Goal: Task Accomplishment & Management: Manage account settings

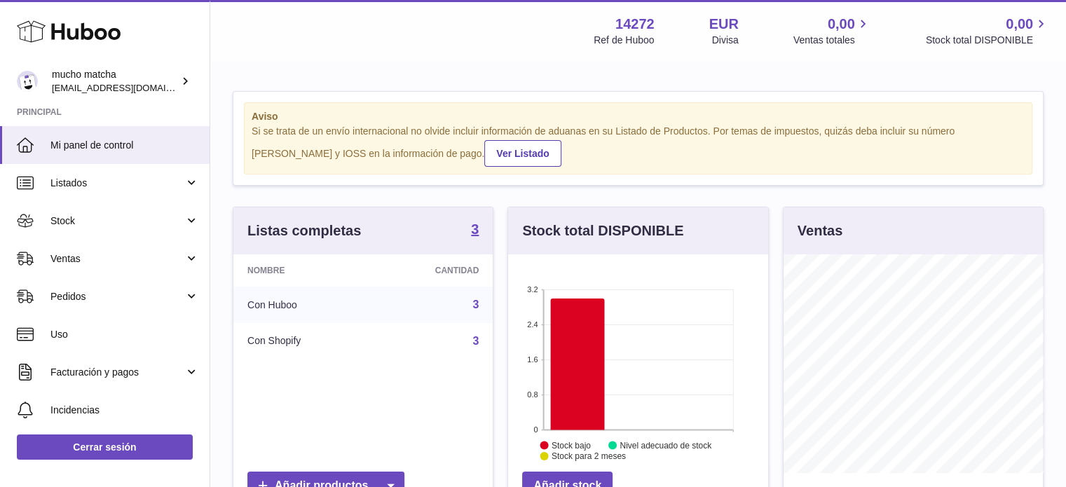
scroll to position [700400, 700359]
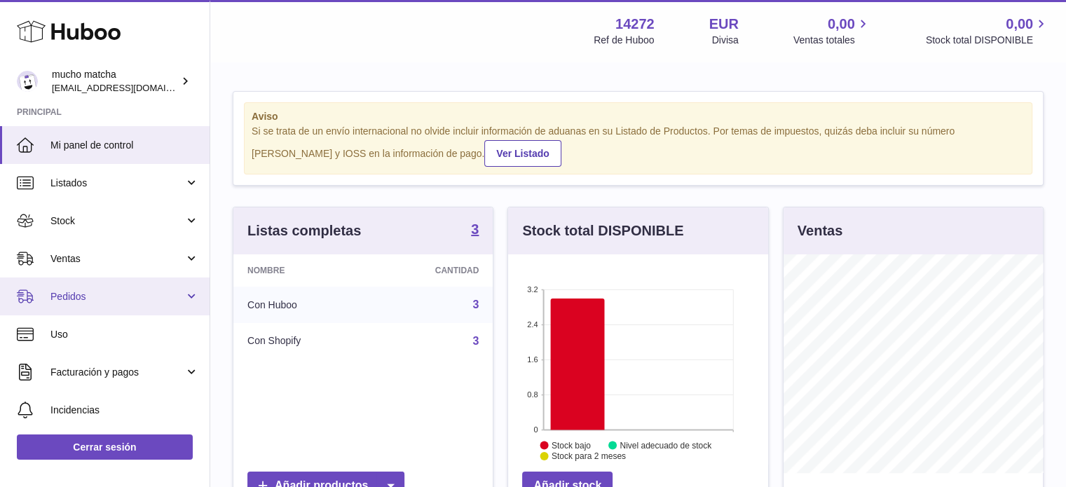
click at [123, 308] on link "Pedidos" at bounding box center [104, 296] width 209 height 38
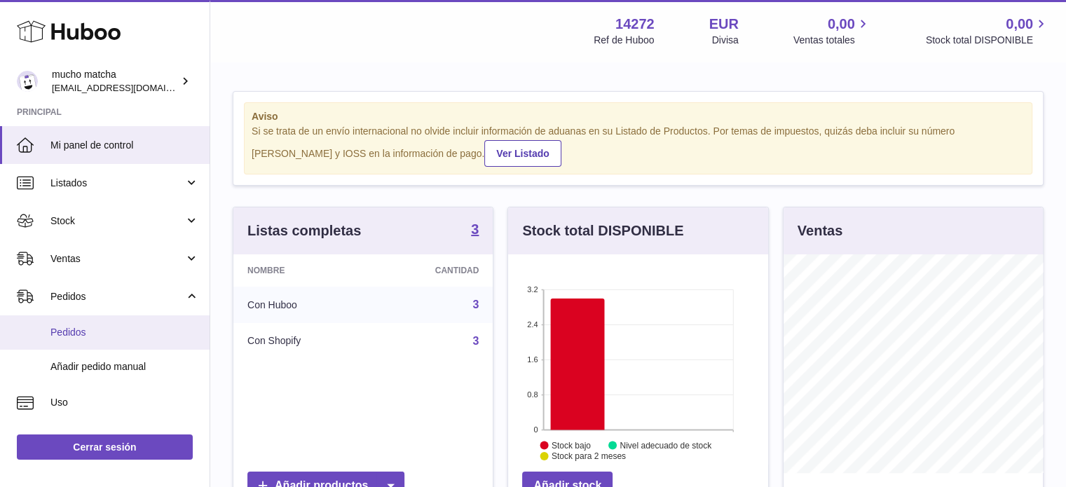
click at [122, 330] on span "Pedidos" at bounding box center [124, 332] width 149 height 13
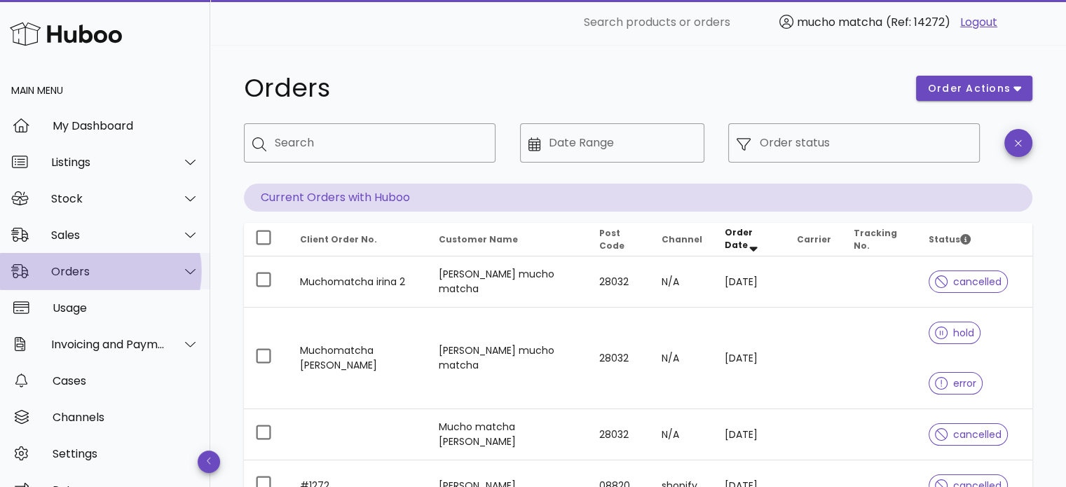
click at [185, 277] on icon at bounding box center [190, 271] width 11 height 13
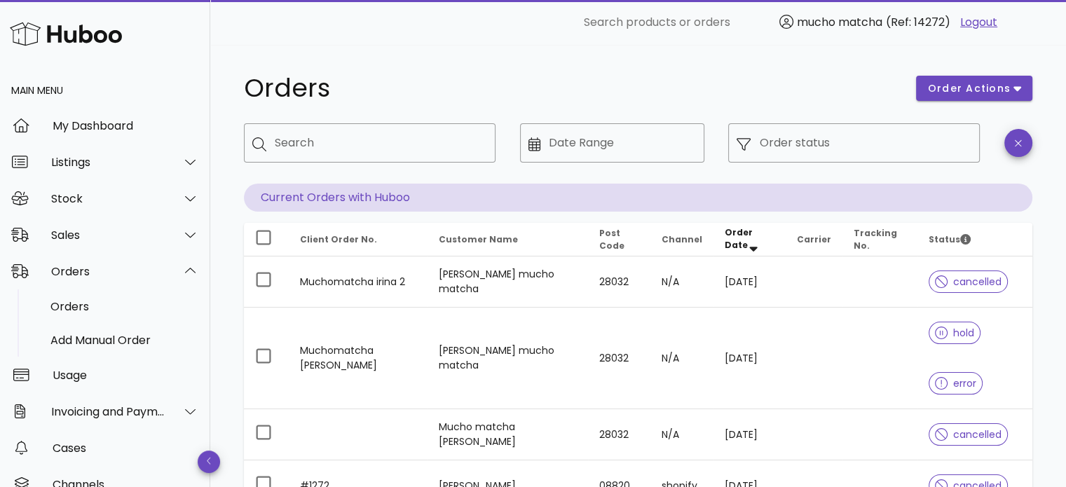
click at [791, 198] on p "Current Orders with Huboo" at bounding box center [638, 198] width 788 height 28
click at [342, 193] on p "Current Orders with Huboo" at bounding box center [638, 198] width 788 height 28
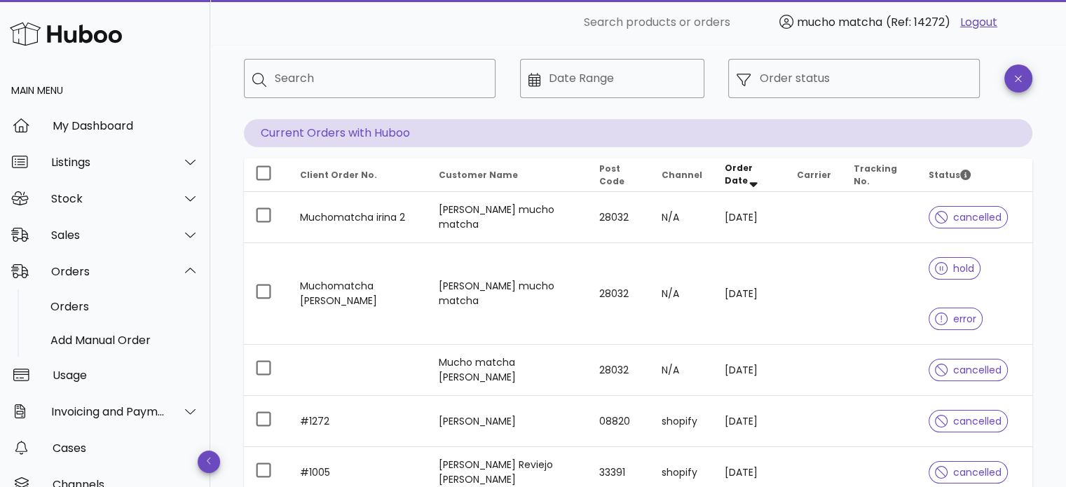
scroll to position [140, 0]
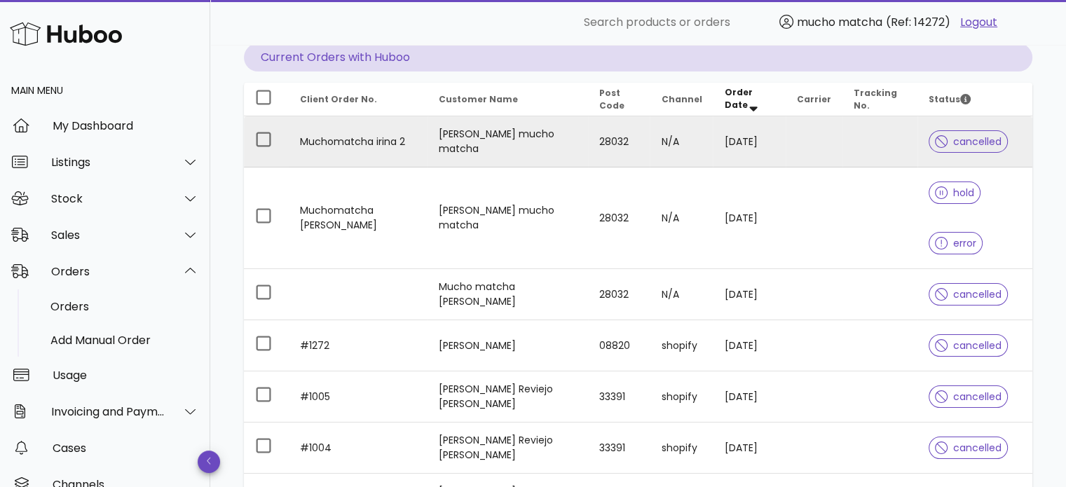
click at [454, 142] on td "irina mucho matcha" at bounding box center [507, 141] width 160 height 51
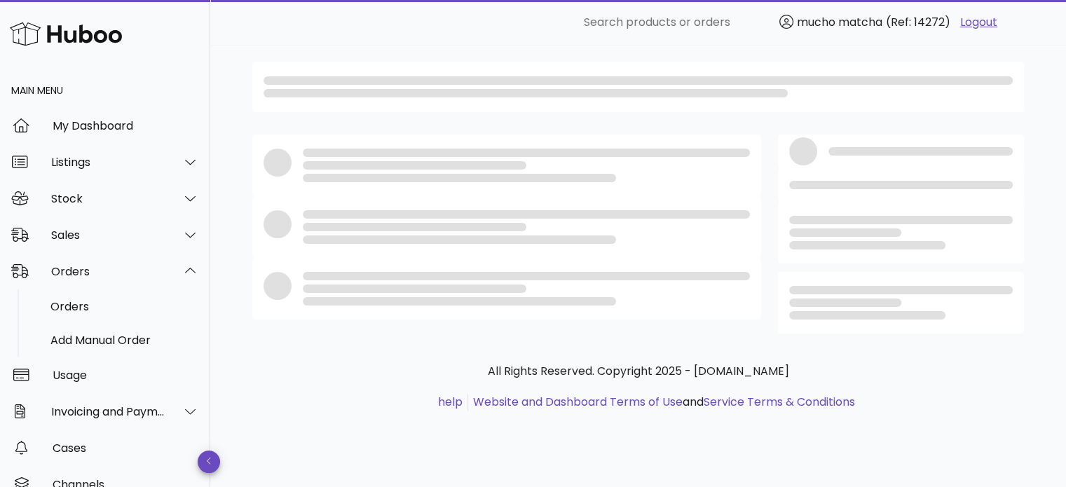
click at [454, 142] on div at bounding box center [506, 166] width 509 height 62
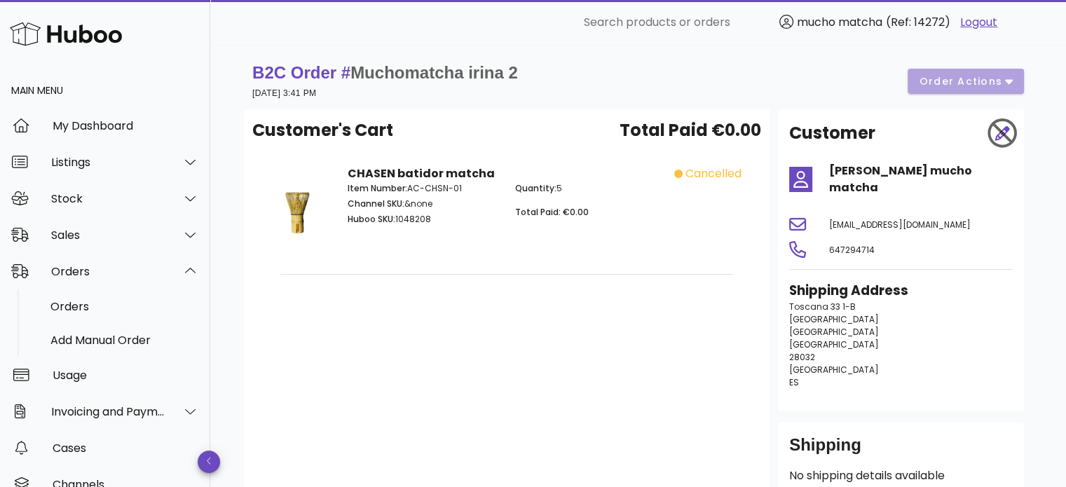
scroll to position [140, 0]
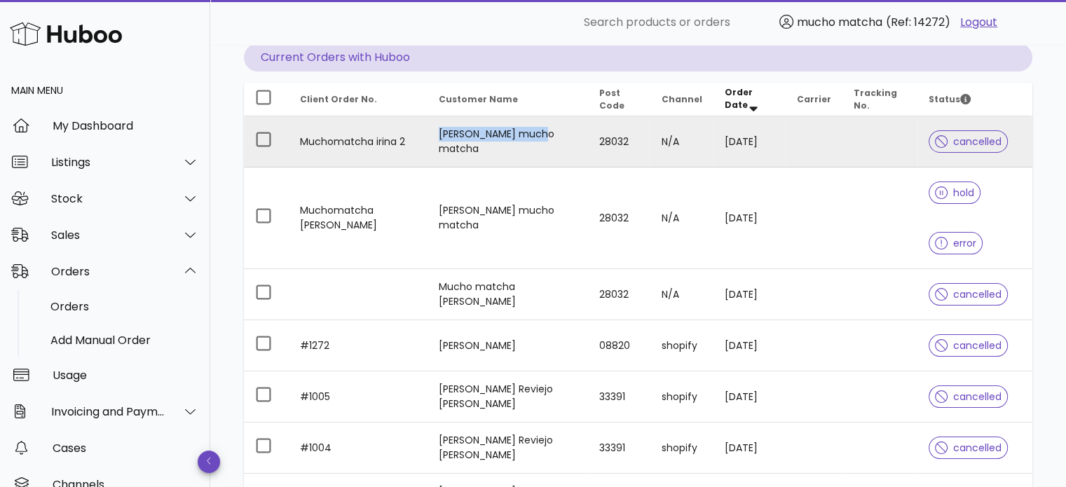
drag, startPoint x: 479, startPoint y: 132, endPoint x: 544, endPoint y: 139, distance: 65.5
click at [544, 139] on td "irina mucho matcha" at bounding box center [507, 141] width 160 height 51
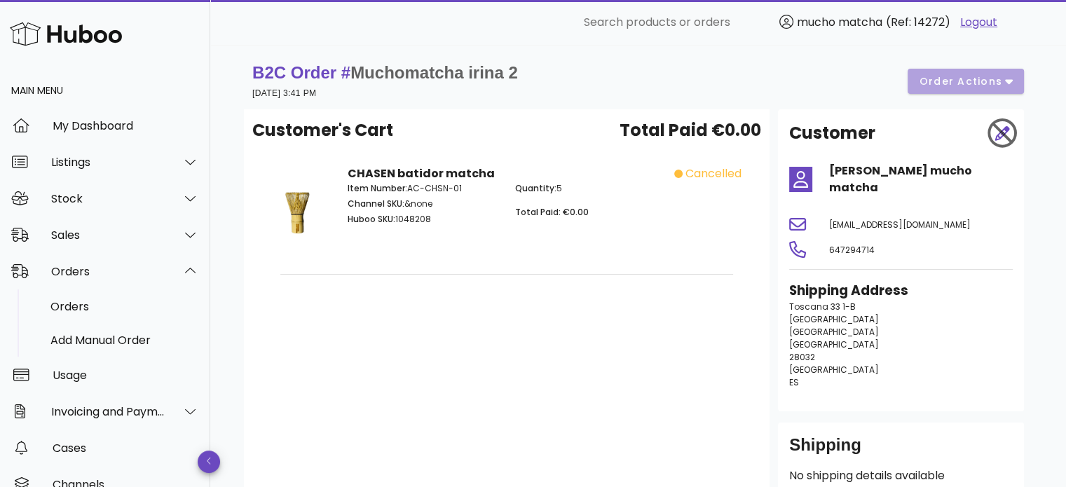
scroll to position [140, 0]
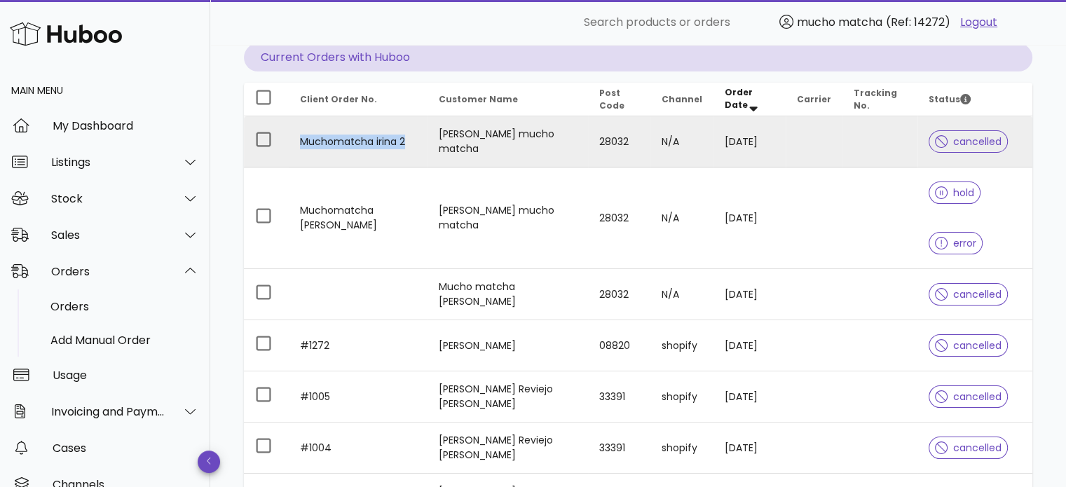
copy td "Muchomatcha irina 2"
drag, startPoint x: 407, startPoint y: 144, endPoint x: 303, endPoint y: 146, distance: 104.4
click at [303, 146] on td "Muchomatcha irina 2" at bounding box center [358, 141] width 139 height 51
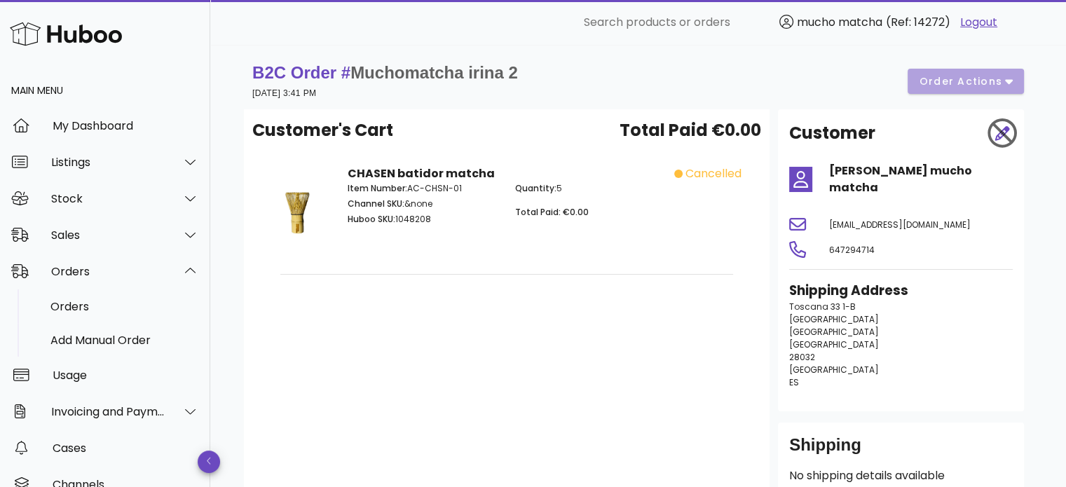
scroll to position [140, 0]
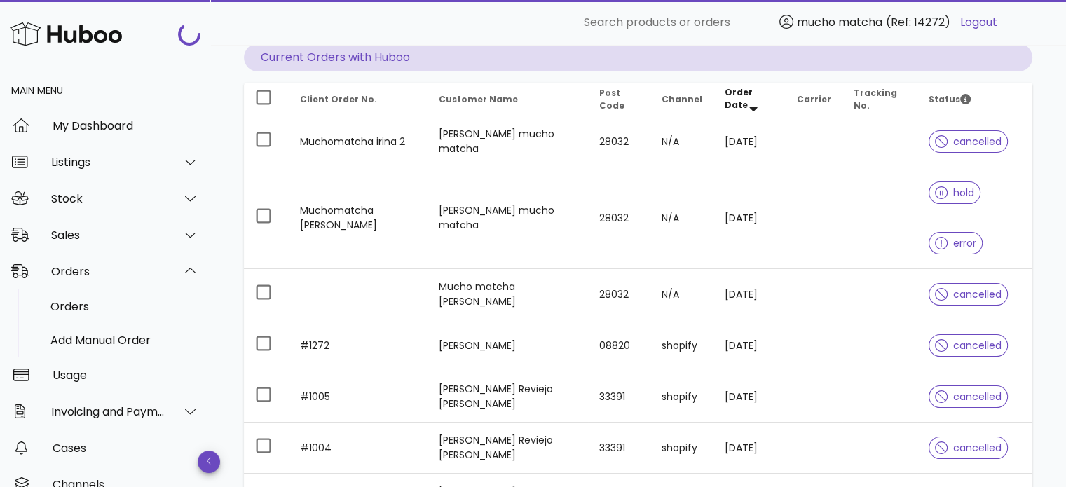
click at [359, 60] on p "Current Orders with Huboo" at bounding box center [638, 57] width 788 height 28
click at [383, 48] on div "​ Search" at bounding box center [369, 13] width 268 height 77
click at [386, 54] on p "Current Orders with Huboo" at bounding box center [638, 57] width 788 height 28
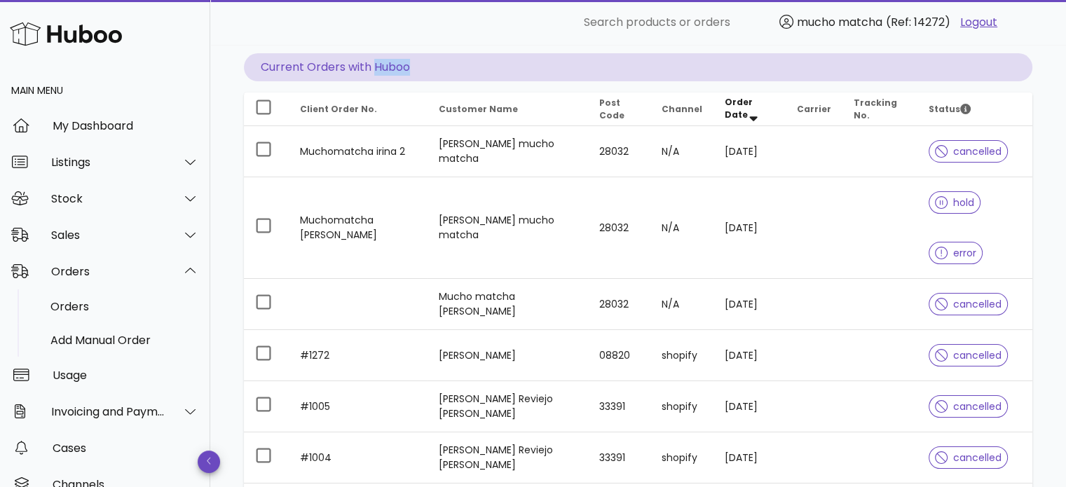
scroll to position [70, 0]
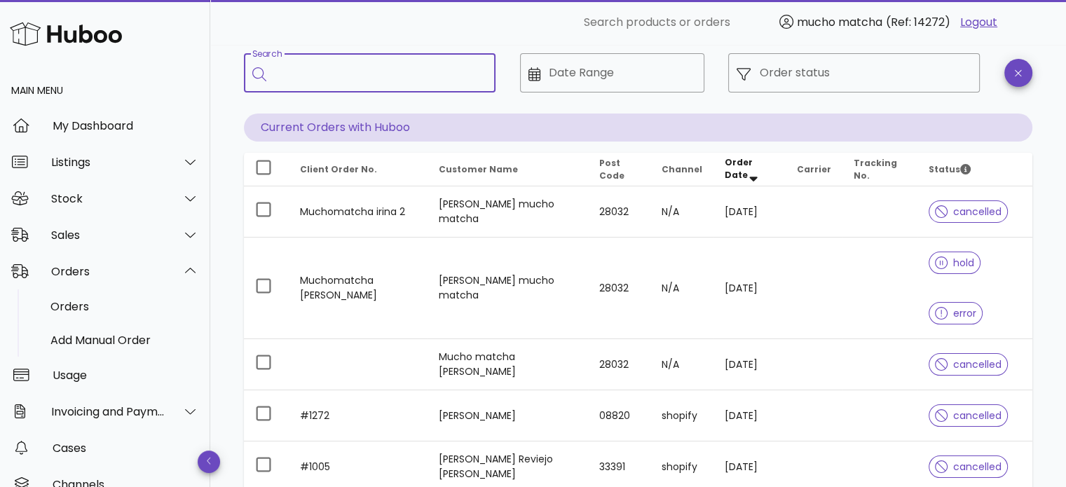
click at [305, 83] on input "Search" at bounding box center [379, 73] width 209 height 22
paste input "**********"
click at [410, 83] on input "**********" at bounding box center [371, 73] width 193 height 22
type input "**********"
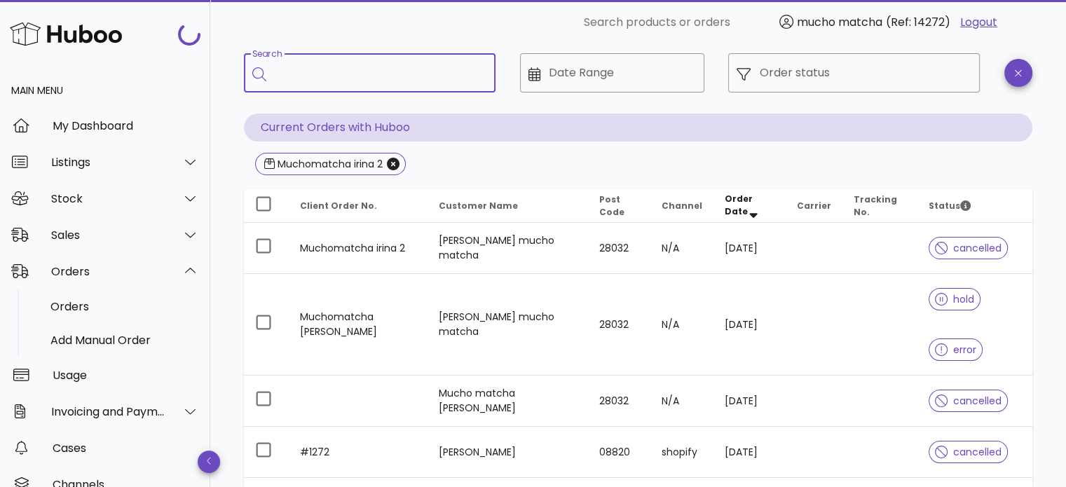
scroll to position [11, 0]
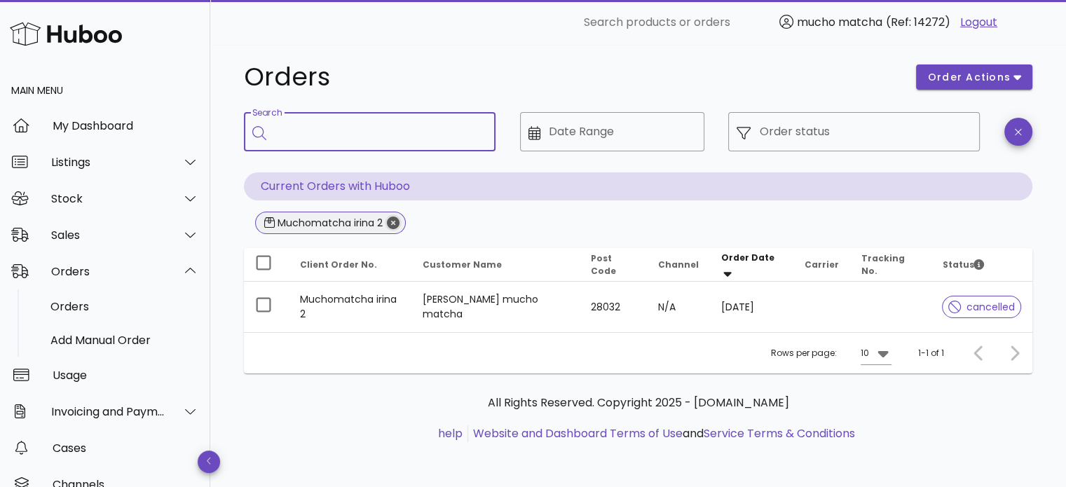
click at [393, 226] on icon "Close" at bounding box center [393, 222] width 13 height 13
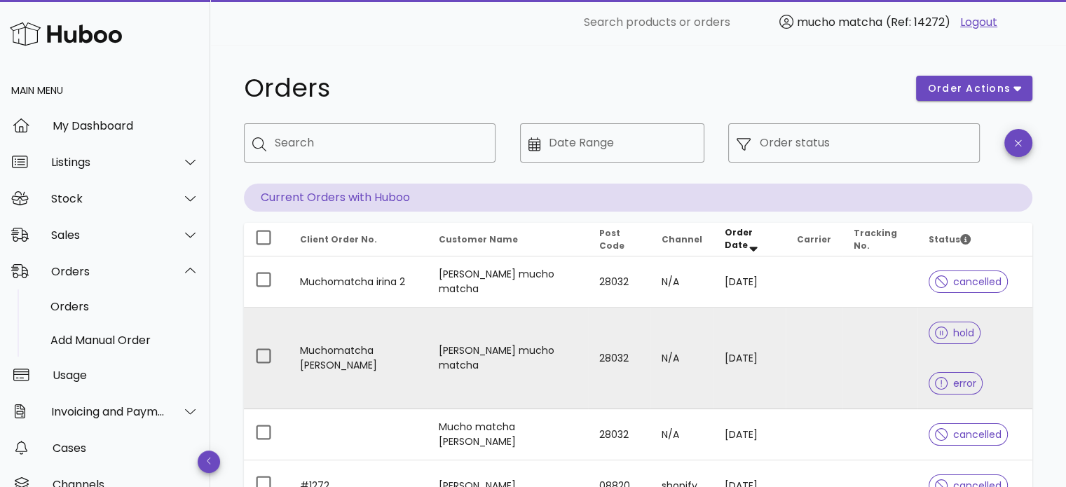
click at [947, 377] on icon at bounding box center [941, 383] width 13 height 13
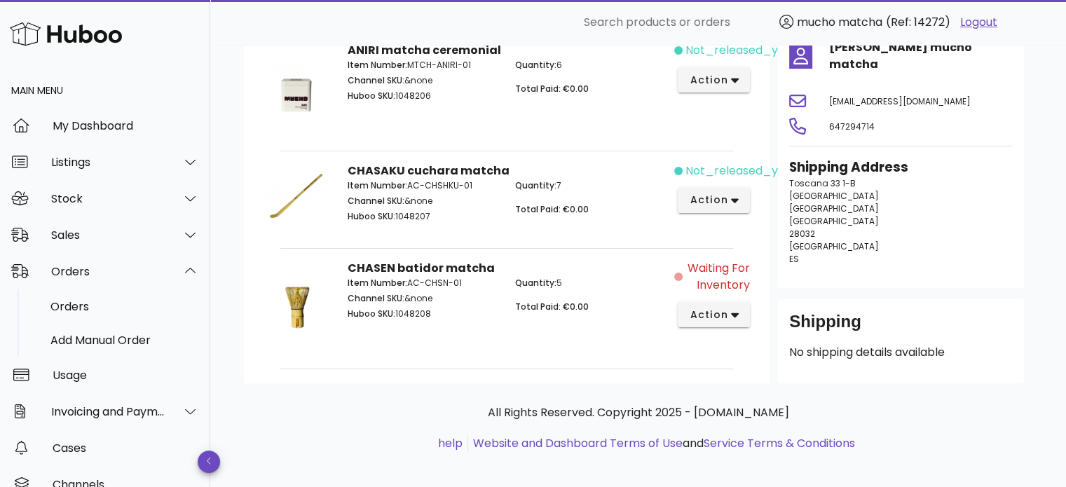
scroll to position [205, 0]
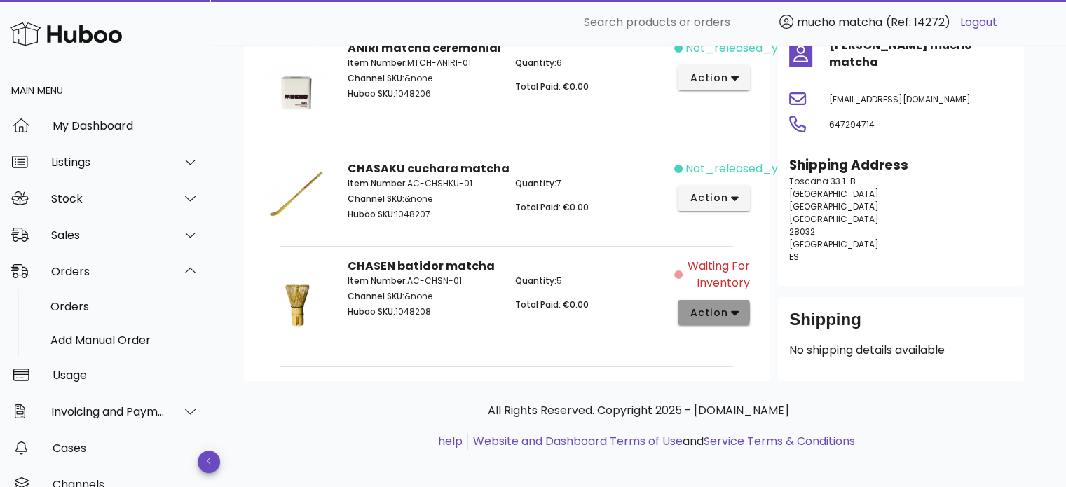
click at [734, 308] on icon "button" at bounding box center [735, 312] width 8 height 13
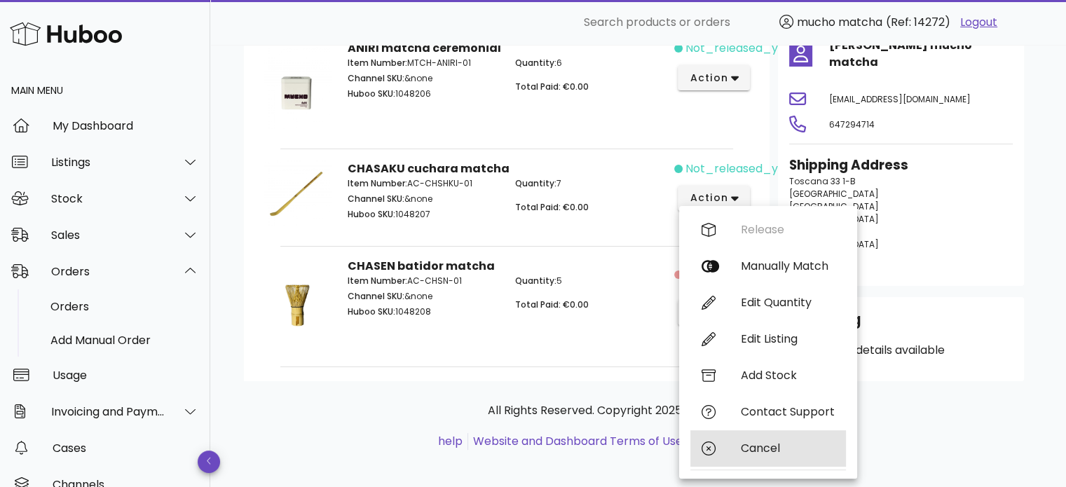
click at [741, 453] on div "Cancel" at bounding box center [788, 447] width 94 height 13
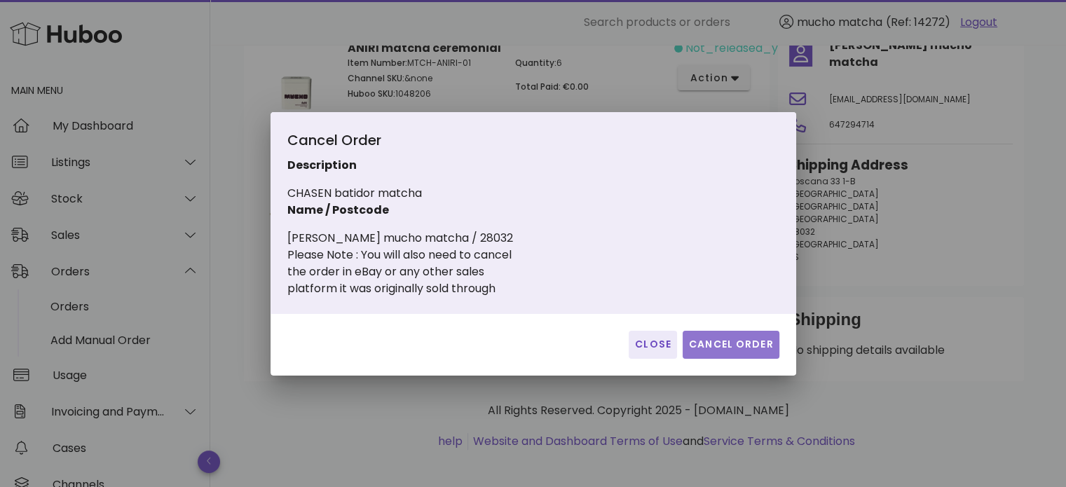
click at [710, 343] on span "Cancel Order" at bounding box center [730, 344] width 85 height 15
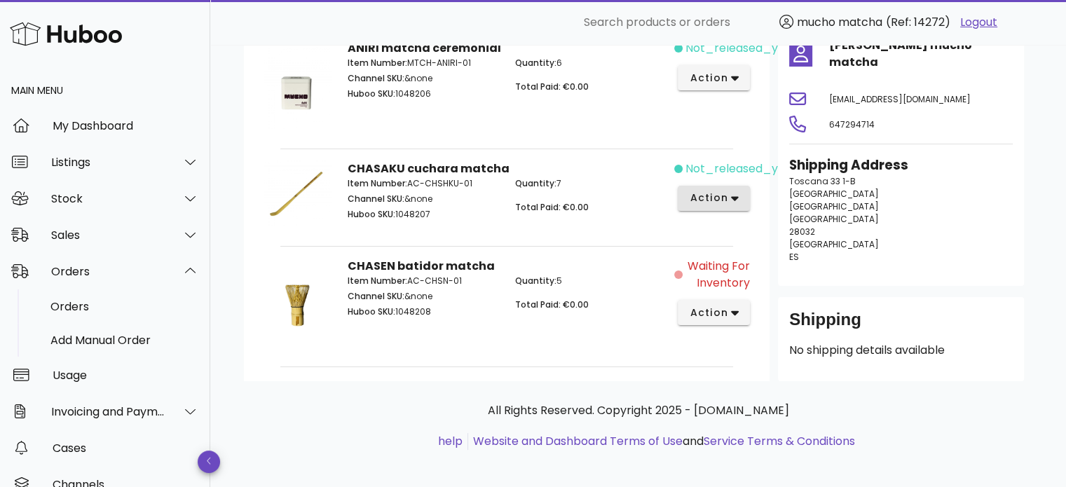
scroll to position [125, 0]
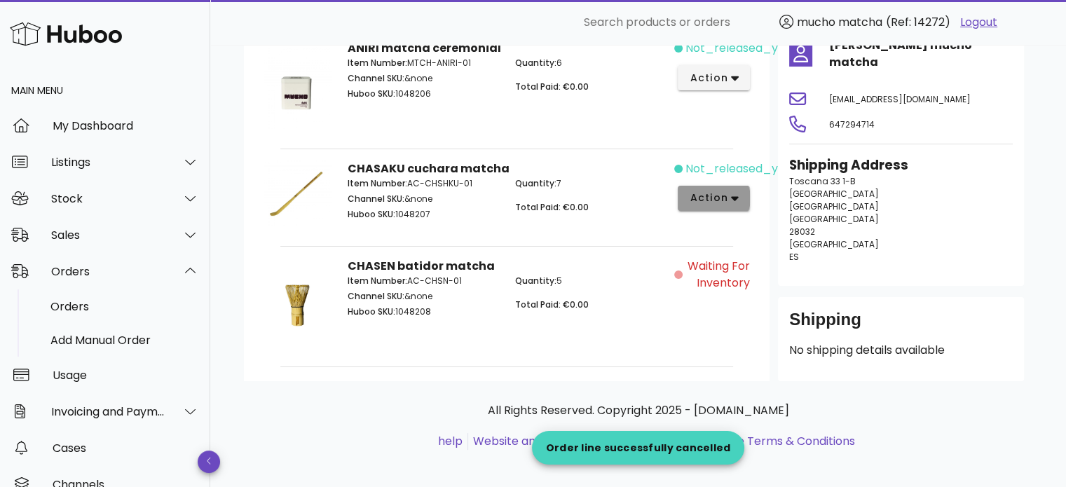
click at [729, 197] on span "action" at bounding box center [714, 198] width 50 height 15
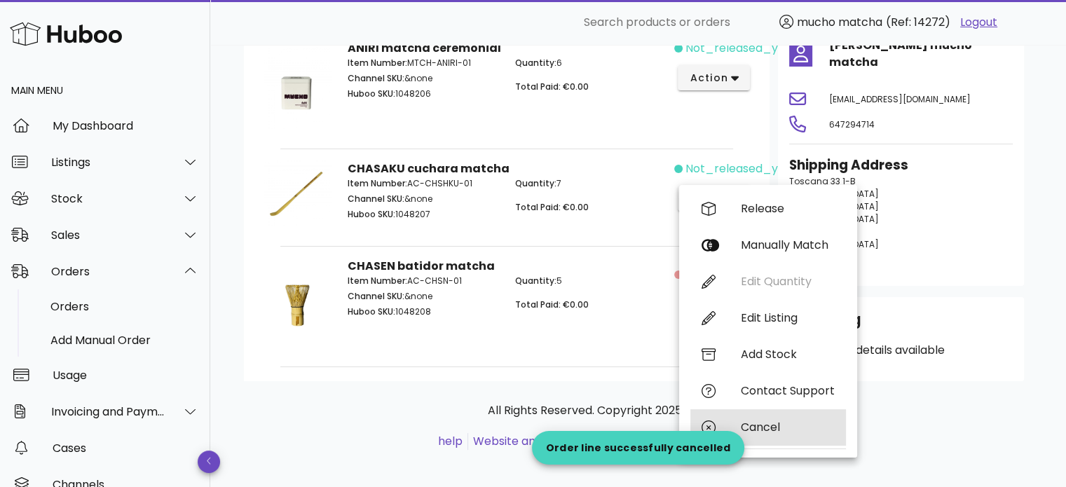
click at [765, 439] on div "Cancel" at bounding box center [768, 427] width 156 height 36
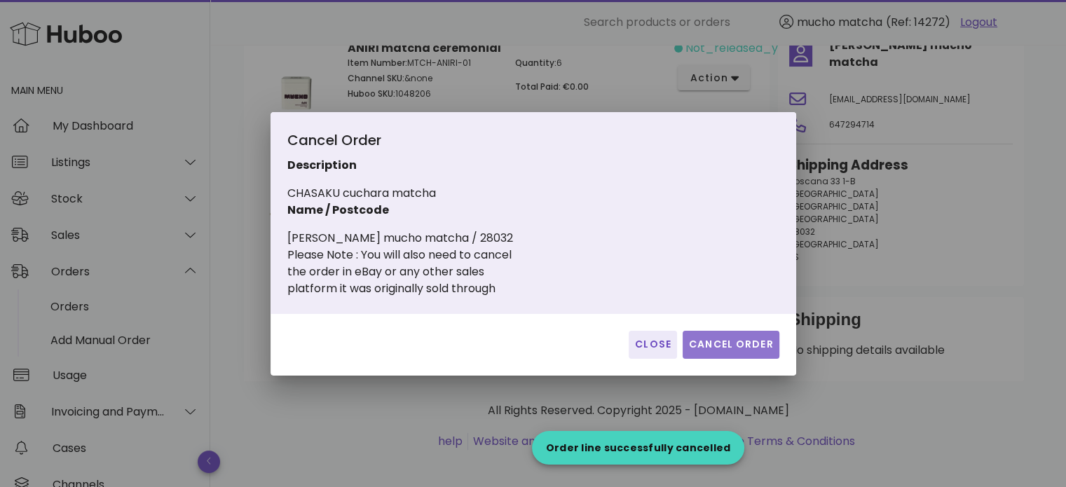
click at [748, 350] on span "Cancel Order" at bounding box center [730, 344] width 85 height 15
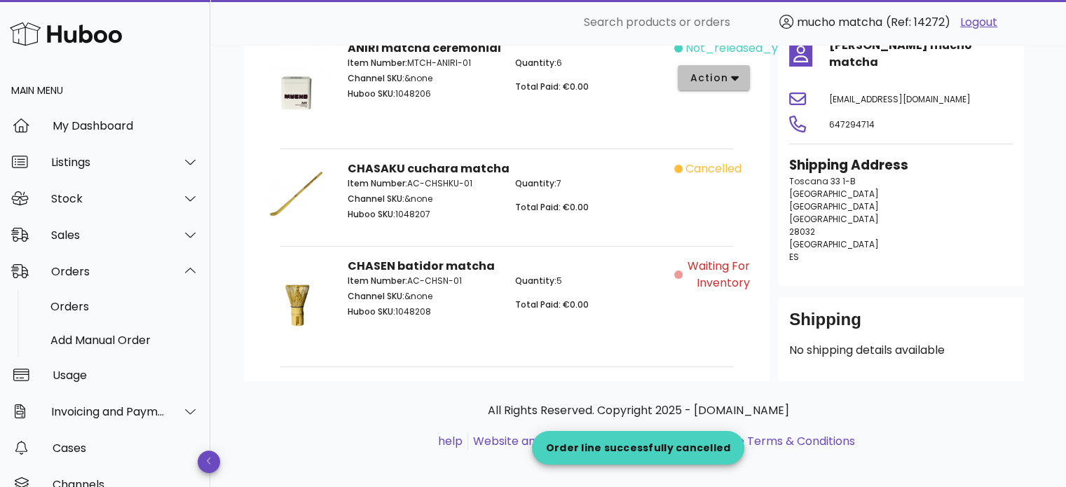
click at [721, 85] on button "action" at bounding box center [713, 77] width 72 height 25
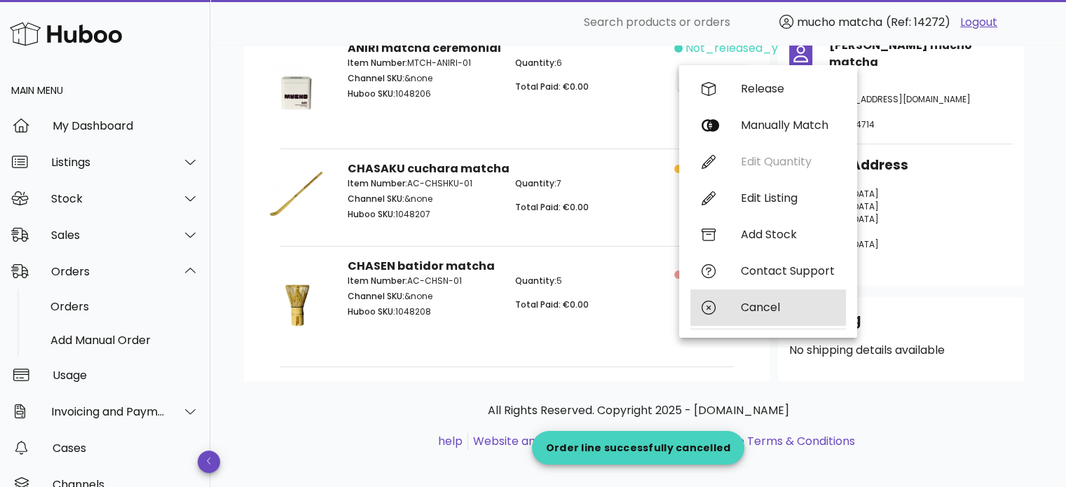
click at [765, 322] on div "Cancel" at bounding box center [768, 307] width 156 height 36
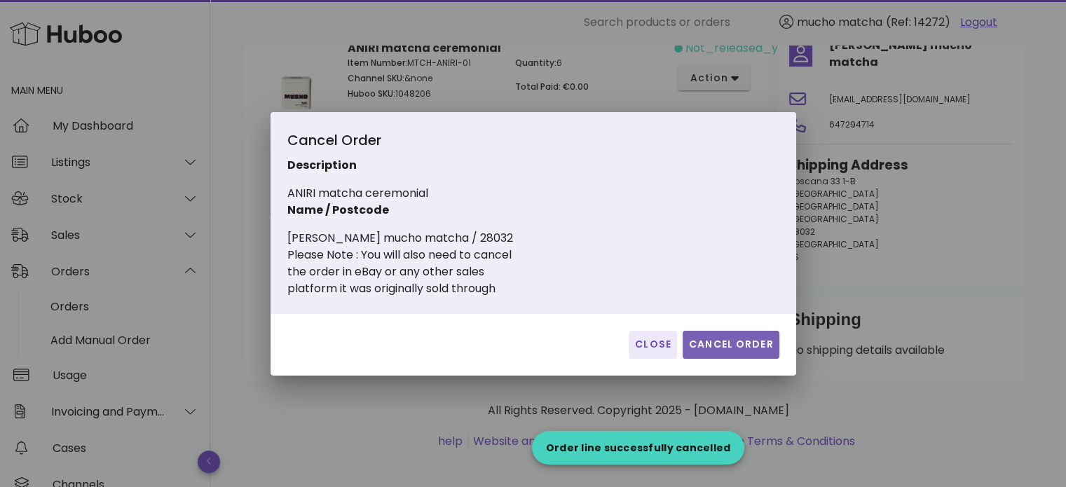
click at [729, 352] on button "Cancel Order" at bounding box center [730, 345] width 97 height 28
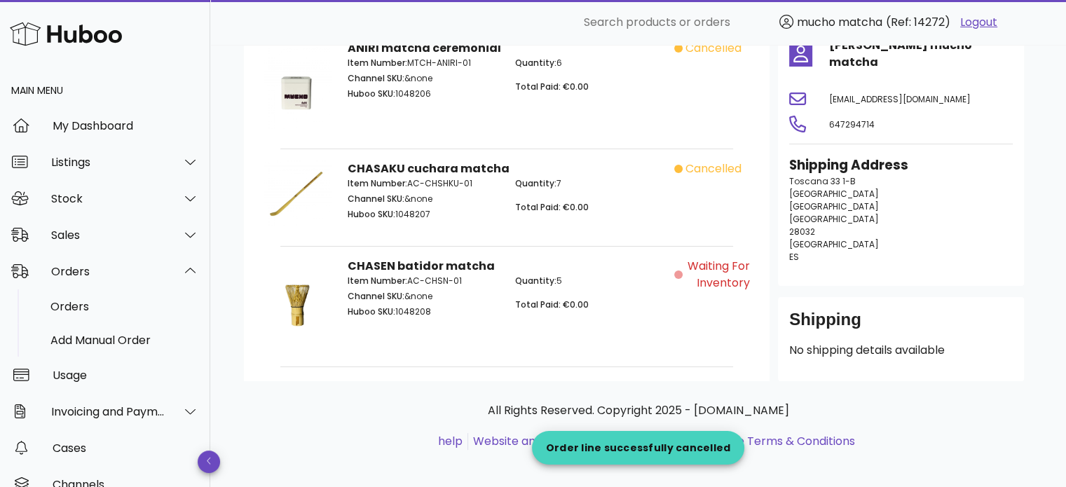
click at [695, 265] on span "Waiting for Inventory" at bounding box center [717, 275] width 64 height 34
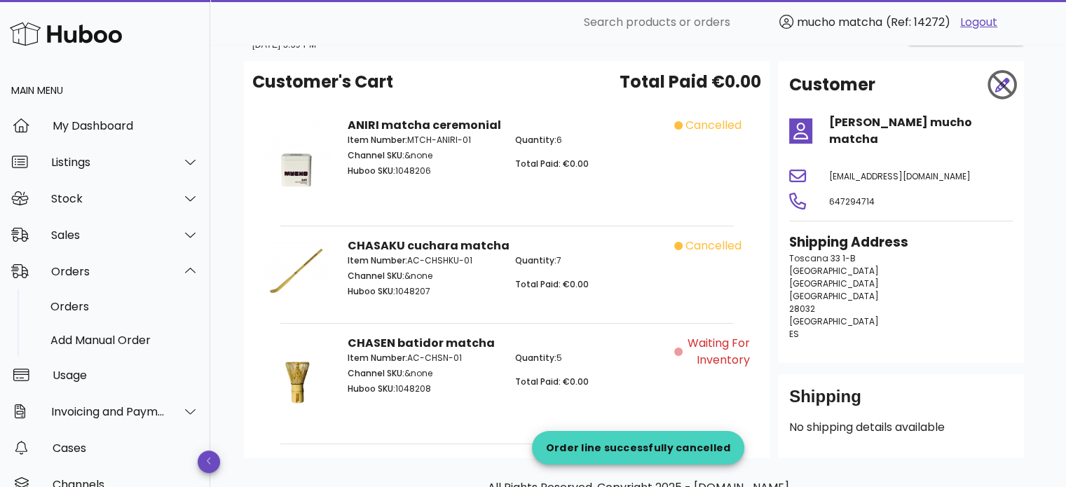
scroll to position [0, 0]
